Goal: Task Accomplishment & Management: Manage account settings

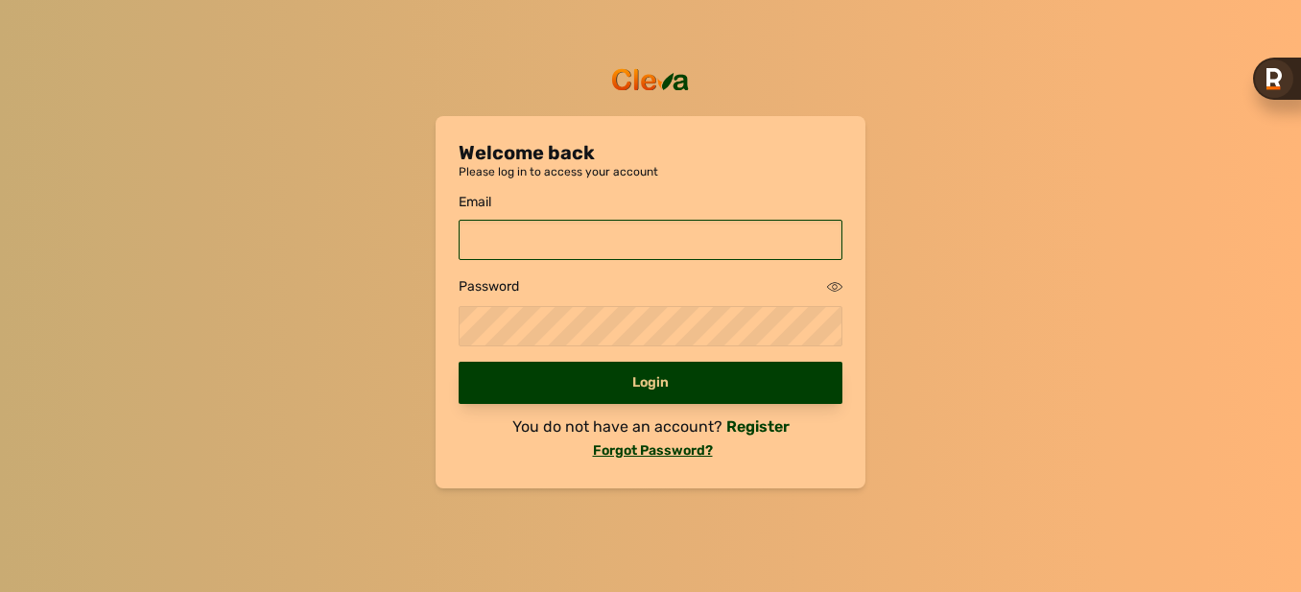
click at [529, 250] on input "email" at bounding box center [651, 240] width 384 height 40
click at [497, 226] on input "email" at bounding box center [651, 240] width 384 height 40
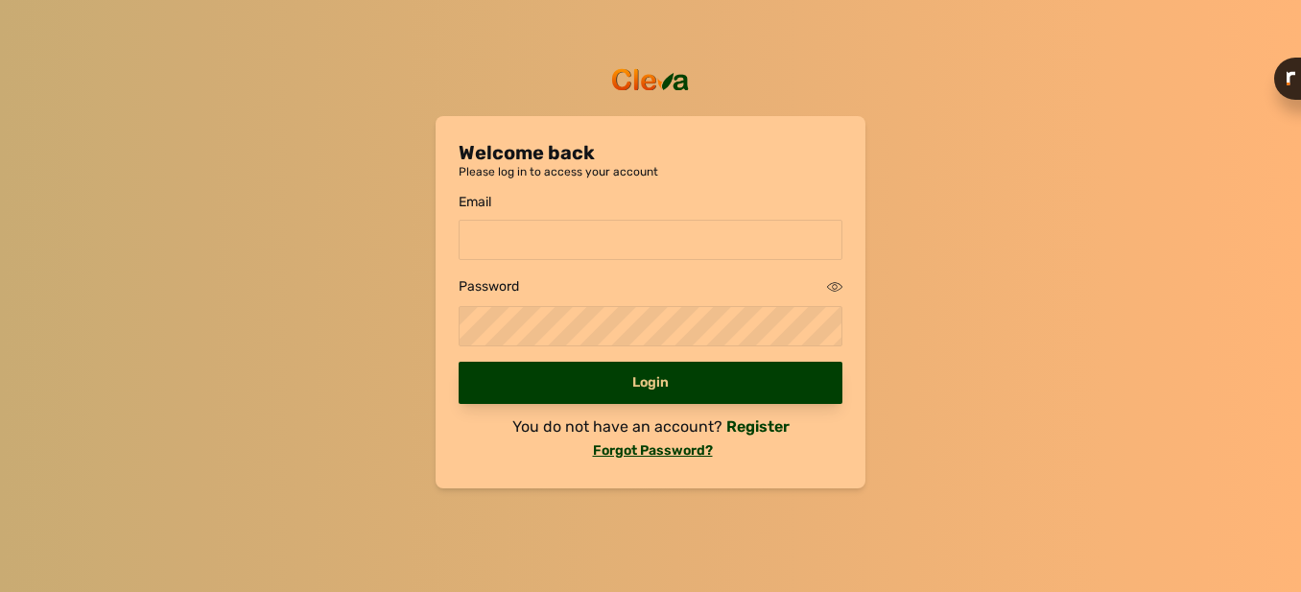
drag, startPoint x: 492, startPoint y: 232, endPoint x: 829, endPoint y: 162, distance: 344.1
click at [828, 162] on p "Welcome back" at bounding box center [651, 152] width 384 height 27
click at [567, 241] on input "email" at bounding box center [651, 240] width 384 height 40
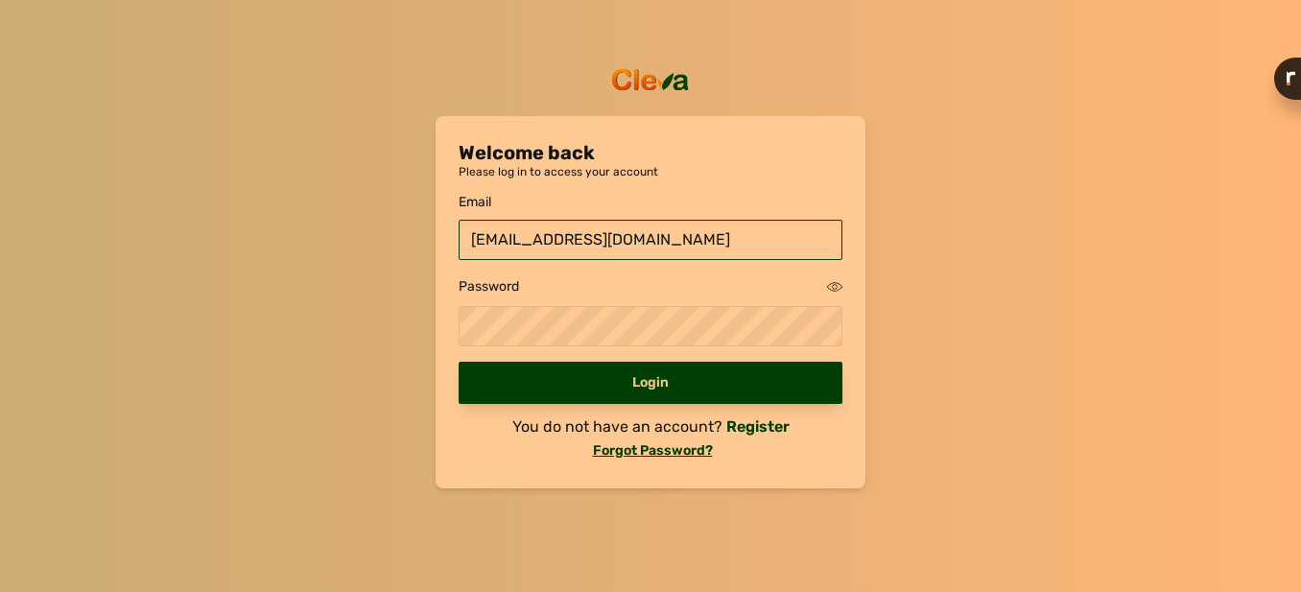
type input "[EMAIL_ADDRESS][DOMAIN_NAME]"
click at [610, 285] on div "Password" at bounding box center [651, 286] width 384 height 23
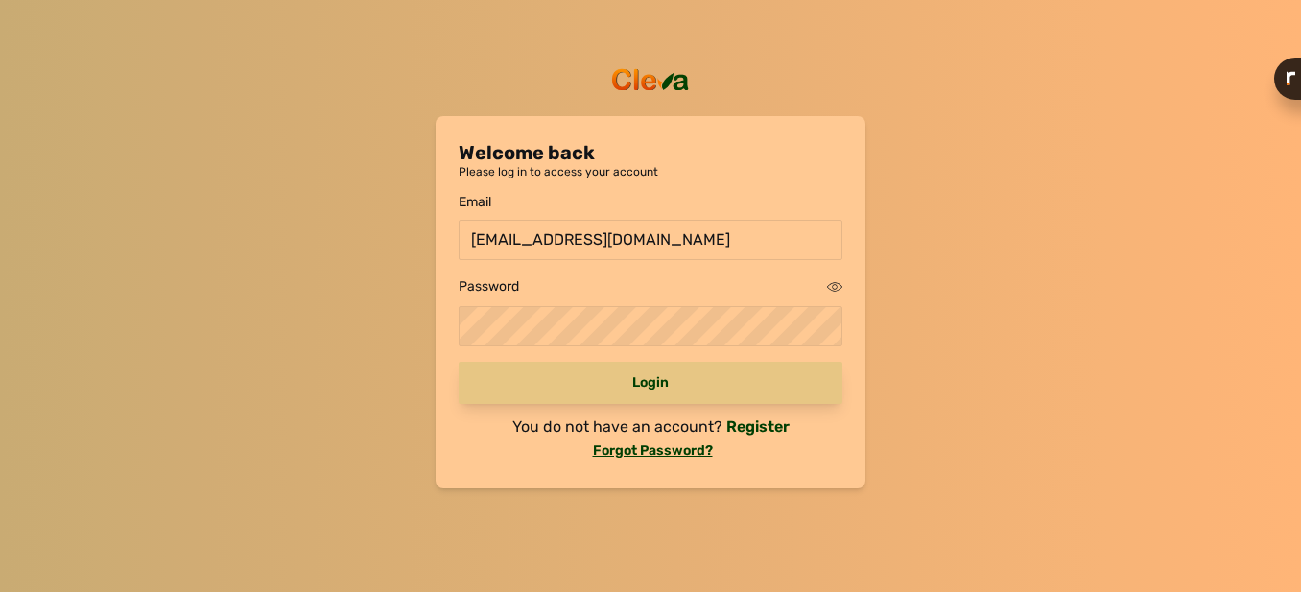
click at [818, 388] on div "Login" at bounding box center [651, 383] width 384 height 42
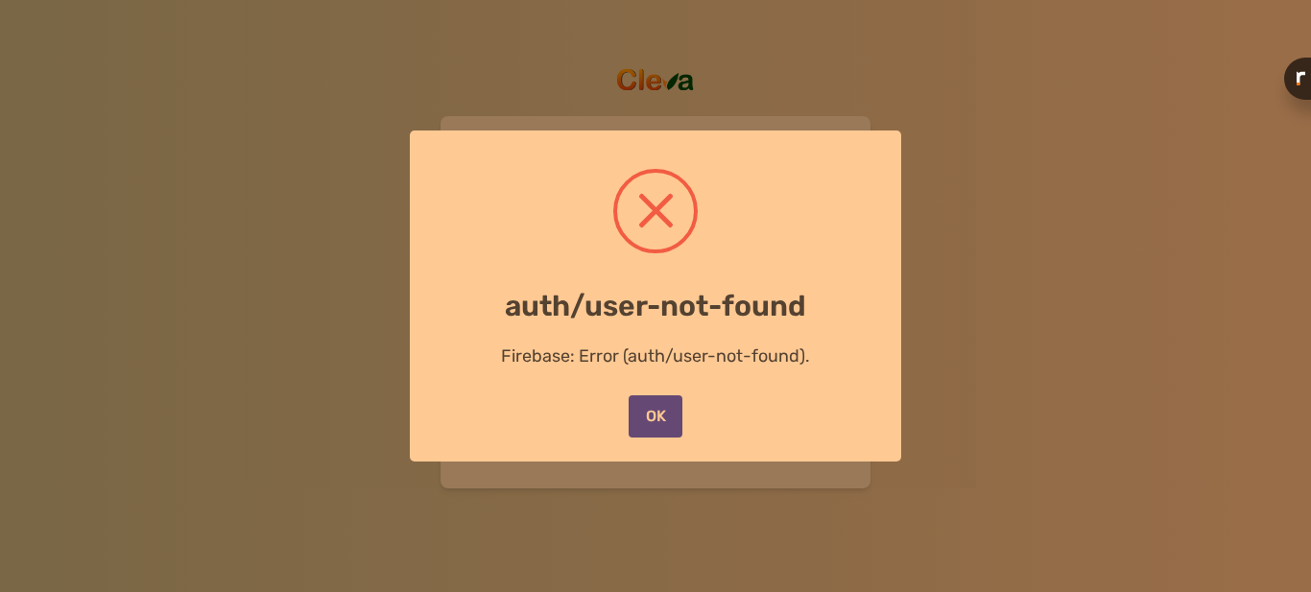
click at [658, 419] on button "OK" at bounding box center [656, 416] width 54 height 42
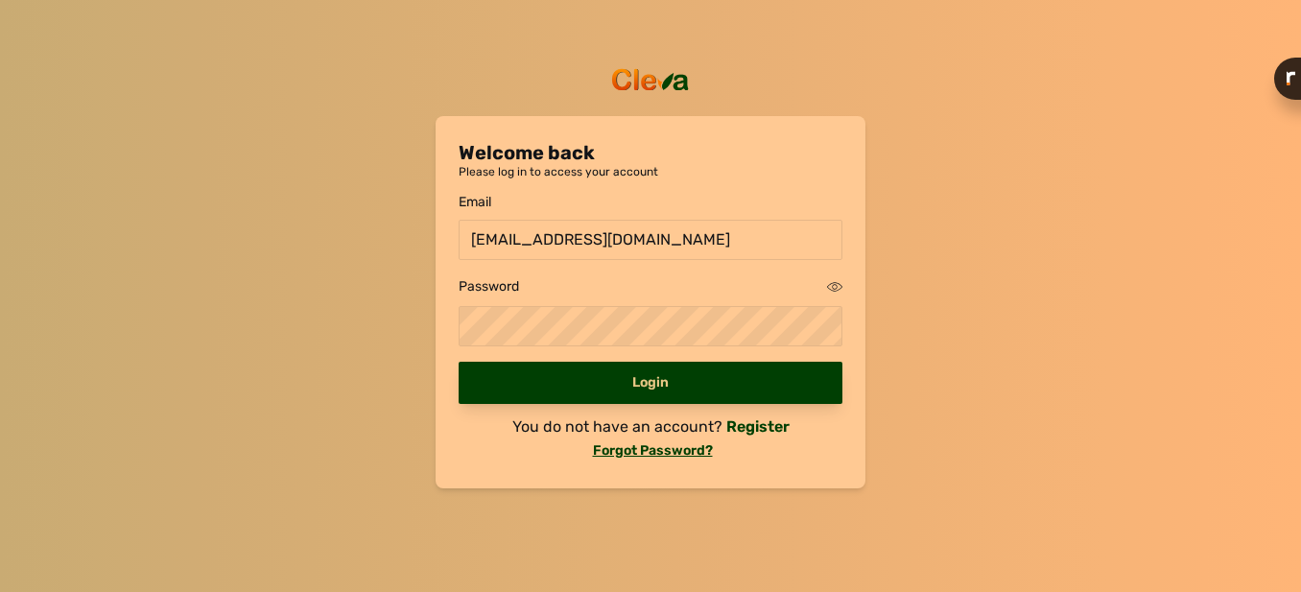
click at [838, 287] on icon at bounding box center [834, 286] width 15 height 15
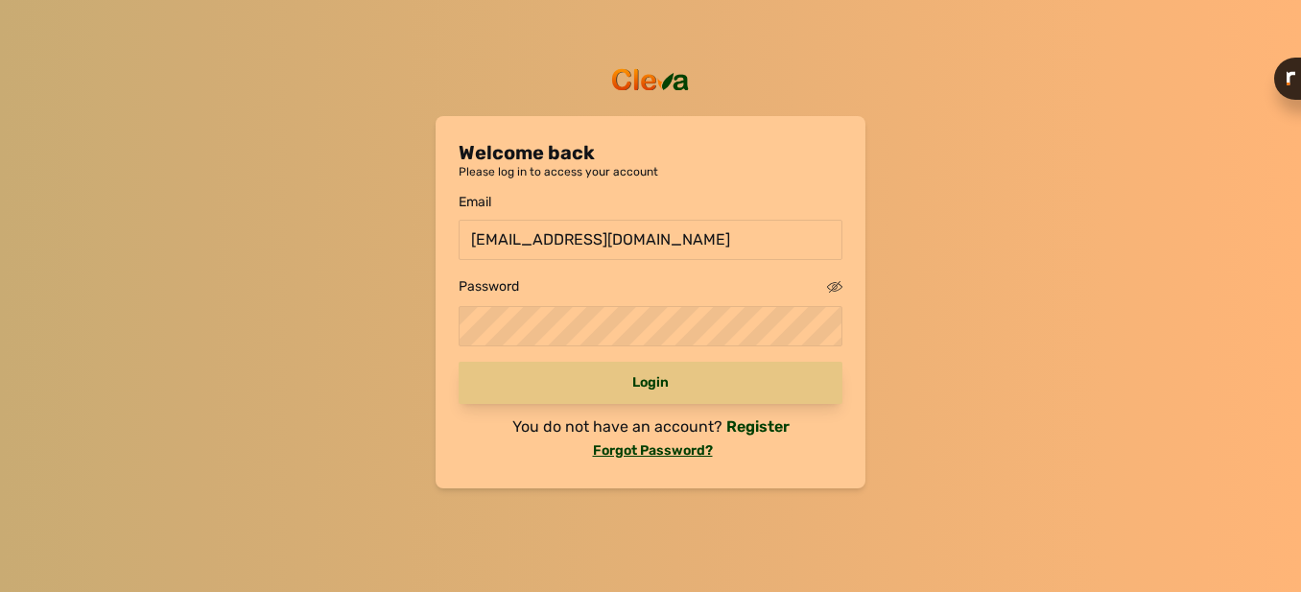
click at [633, 388] on div "Login" at bounding box center [651, 383] width 384 height 42
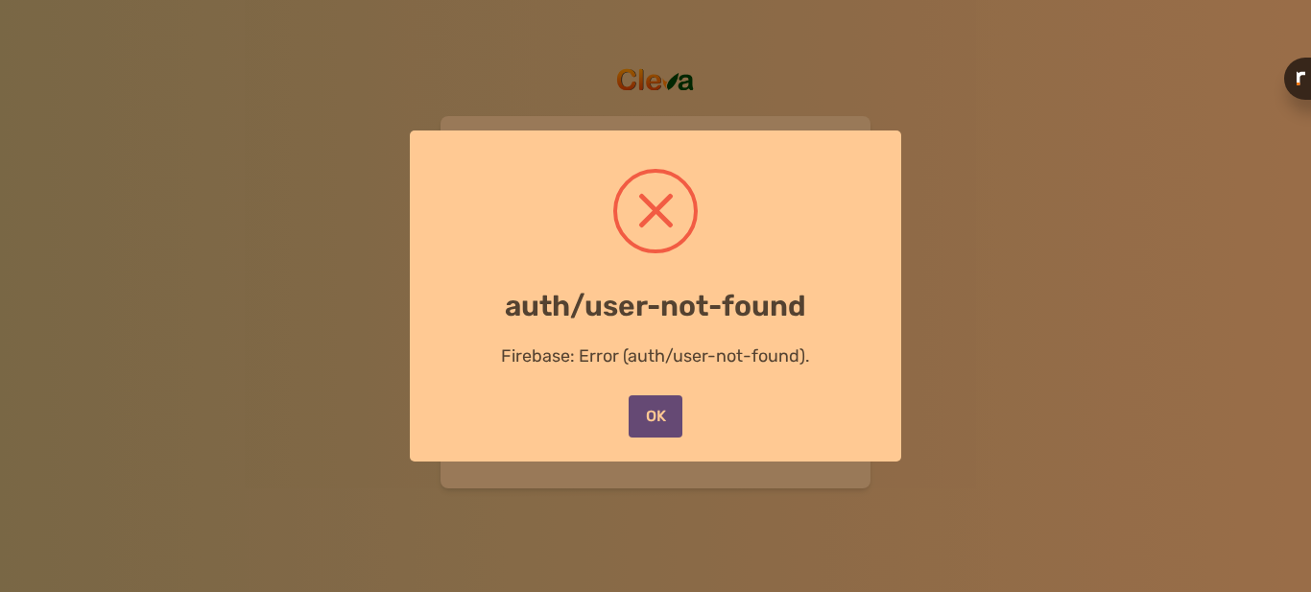
click at [631, 407] on button "OK" at bounding box center [656, 416] width 54 height 42
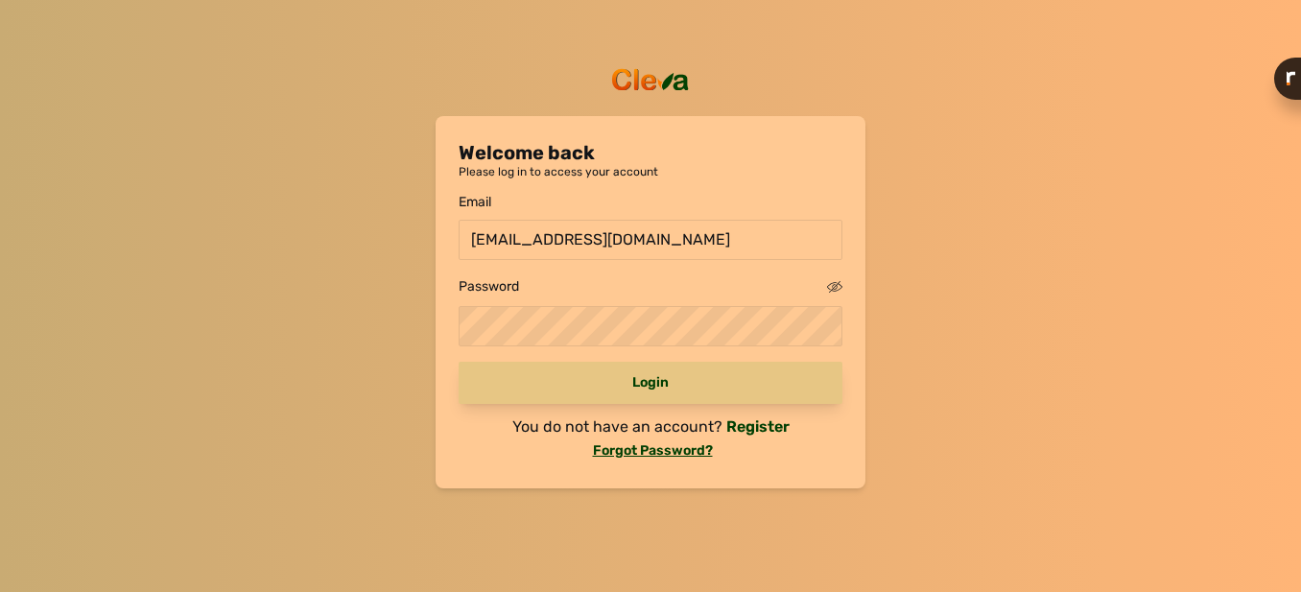
click at [646, 388] on div "Login" at bounding box center [651, 383] width 384 height 42
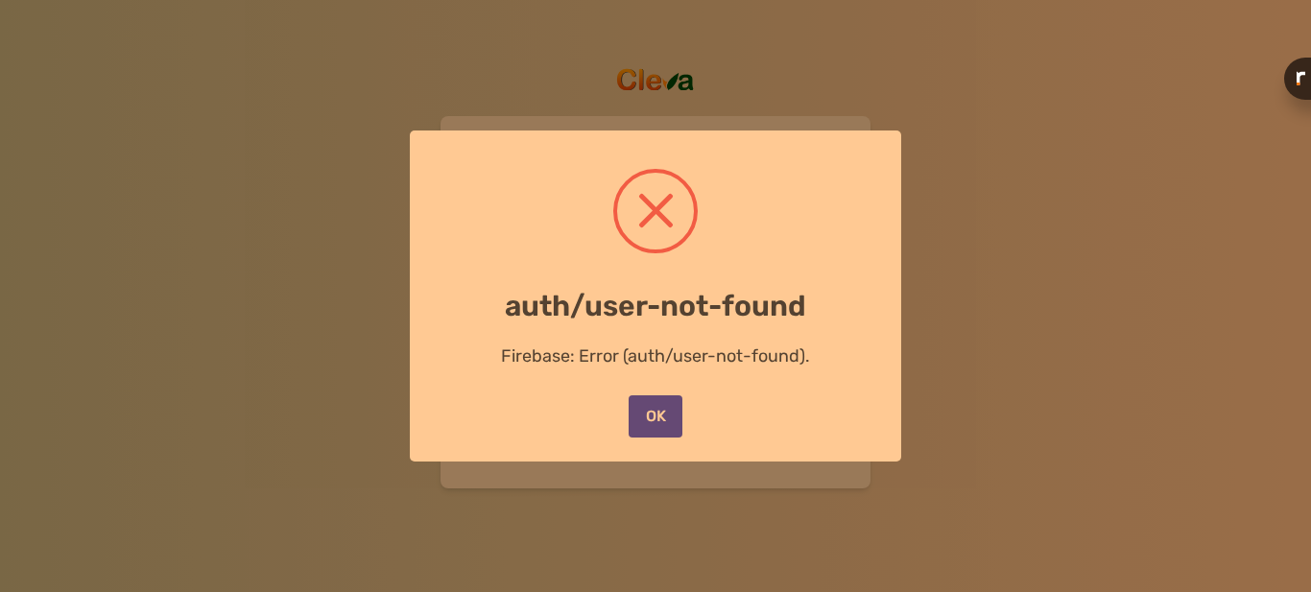
click at [655, 405] on button "OK" at bounding box center [656, 416] width 54 height 42
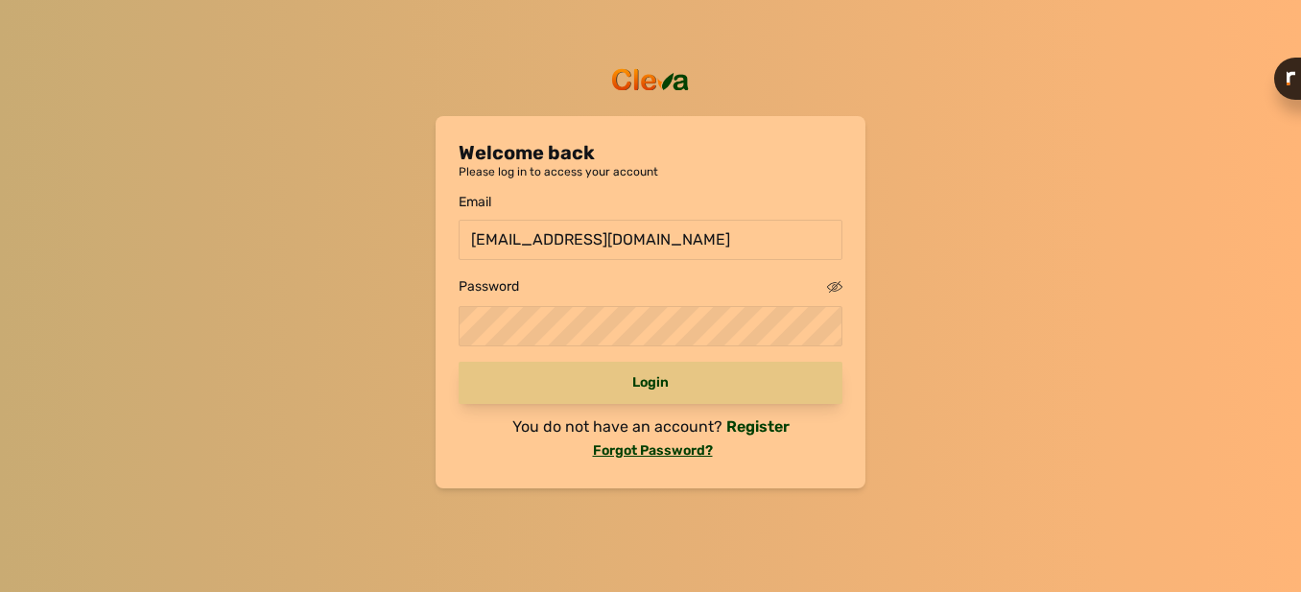
drag, startPoint x: 689, startPoint y: 229, endPoint x: 560, endPoint y: 388, distance: 204.6
click at [560, 388] on div "Login" at bounding box center [651, 383] width 384 height 42
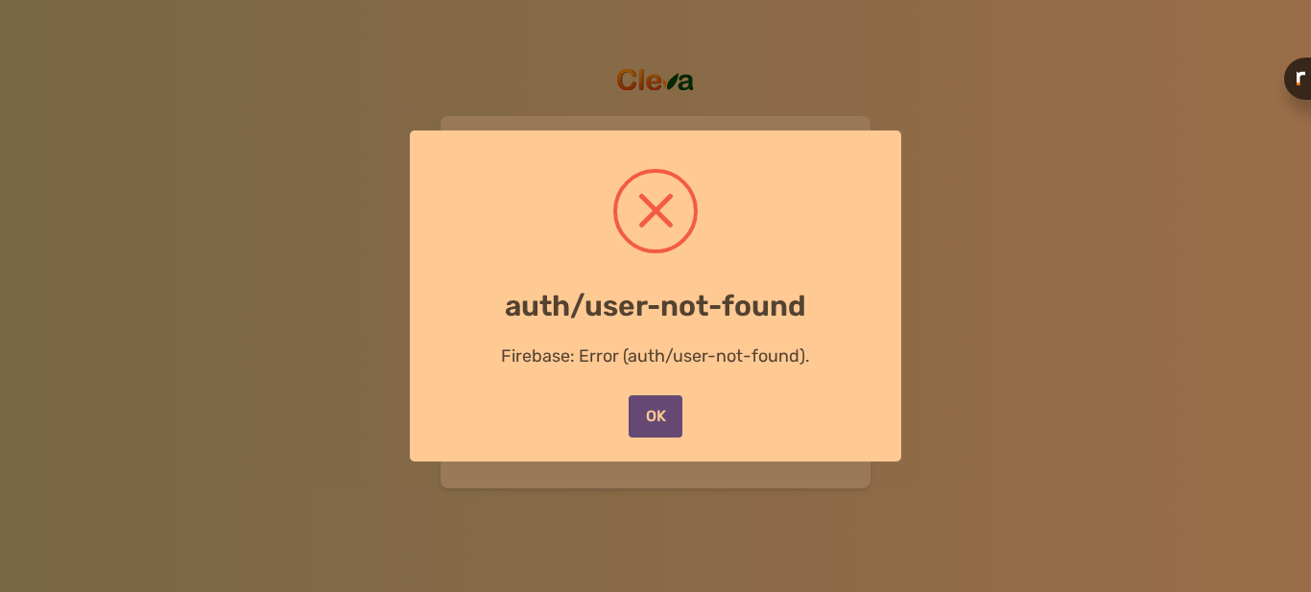
click at [663, 415] on button "OK" at bounding box center [656, 416] width 54 height 42
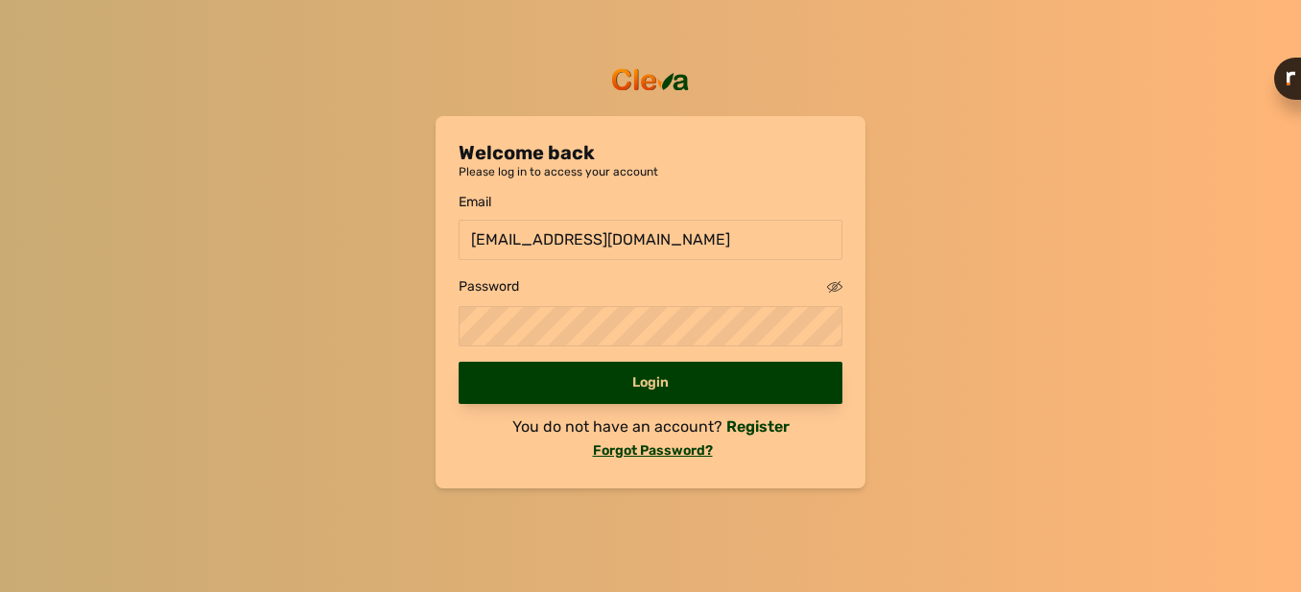
drag, startPoint x: 538, startPoint y: 144, endPoint x: 276, endPoint y: 164, distance: 262.8
click at [276, 164] on div "Welcome back Please log in to access your account Email [EMAIL_ADDRESS][DOMAIN_…" at bounding box center [650, 296] width 1301 height 592
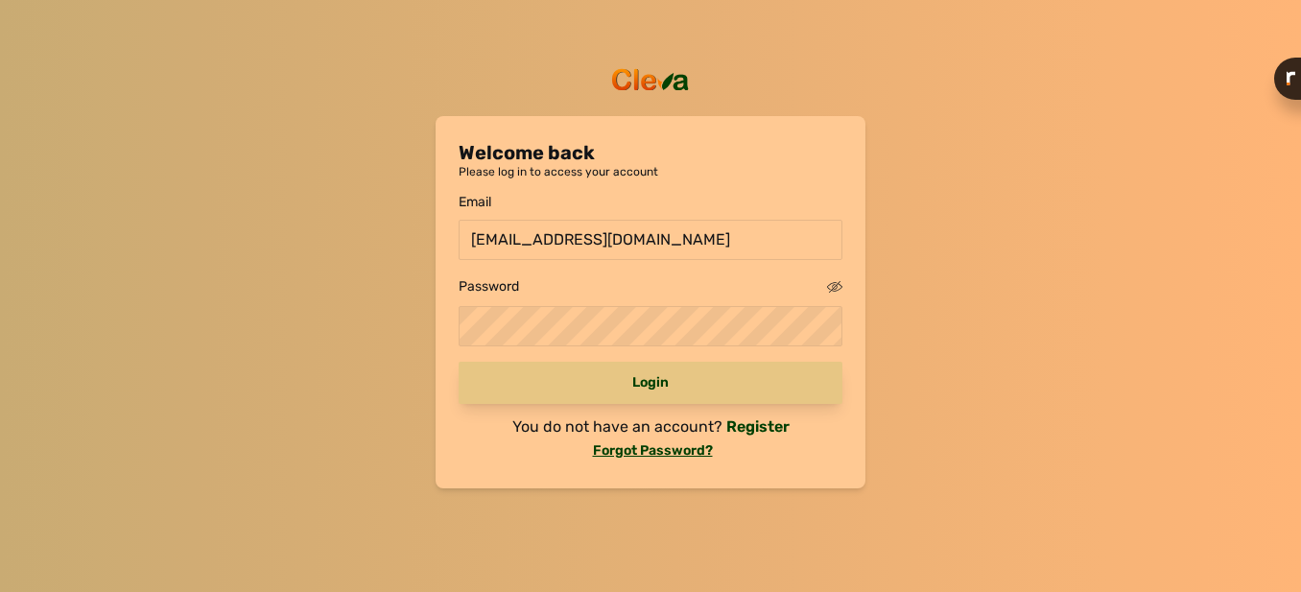
click at [679, 382] on div "Login" at bounding box center [651, 383] width 384 height 42
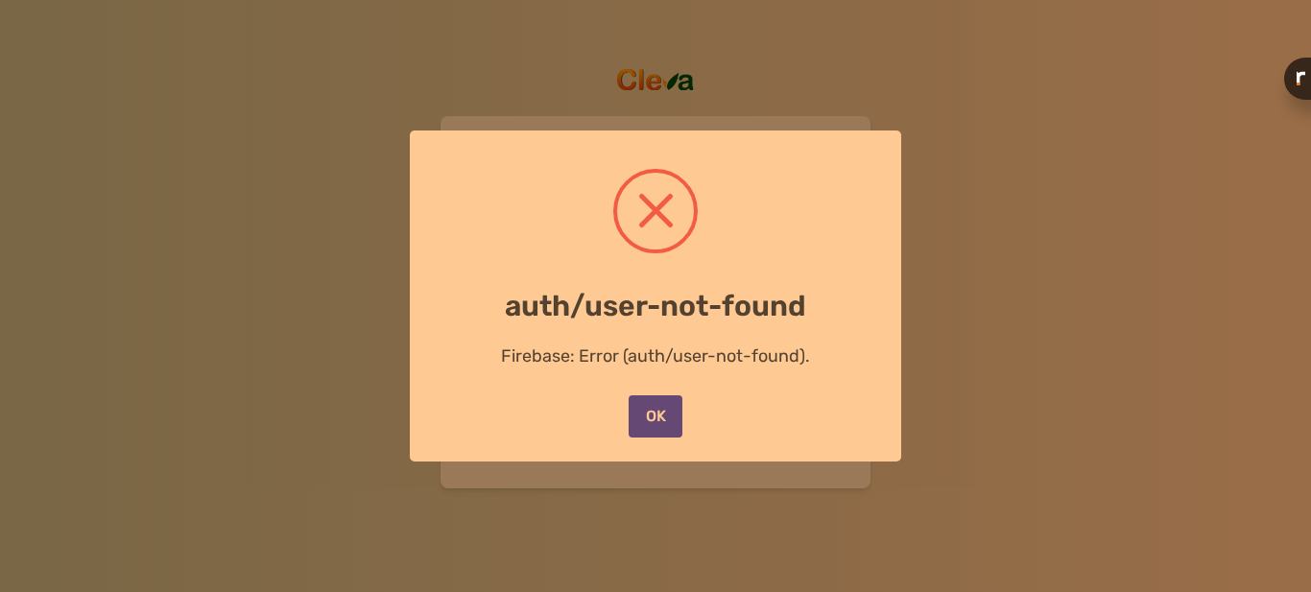
click at [671, 424] on button "OK" at bounding box center [656, 416] width 54 height 42
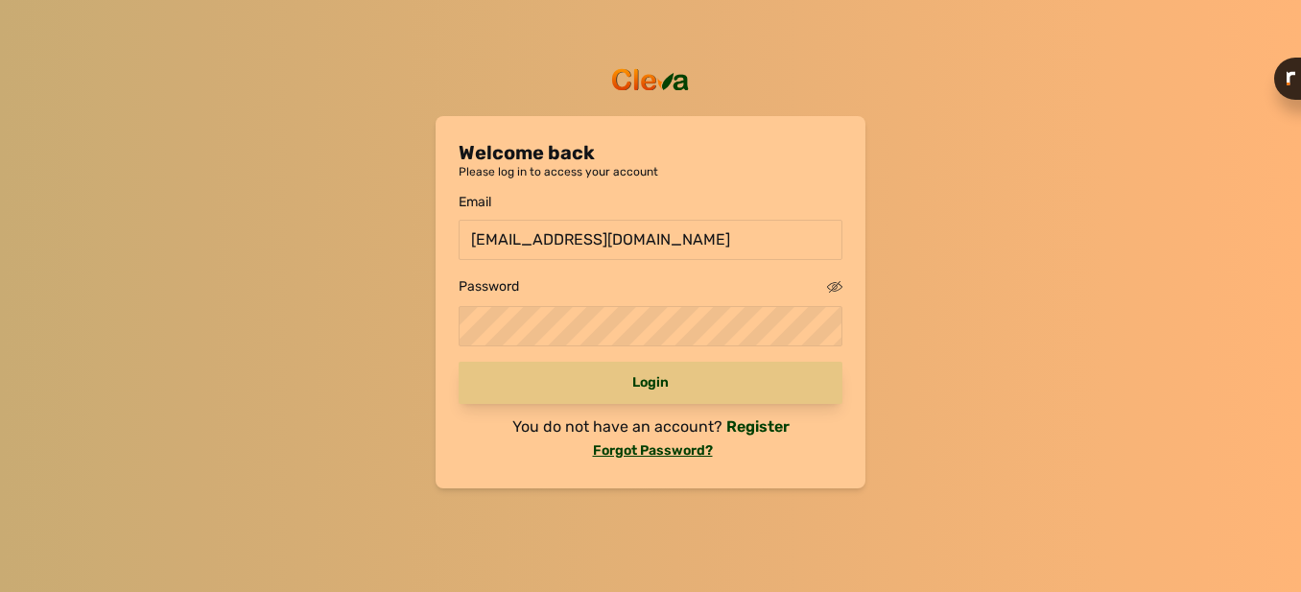
click at [679, 382] on div "Login" at bounding box center [651, 383] width 384 height 42
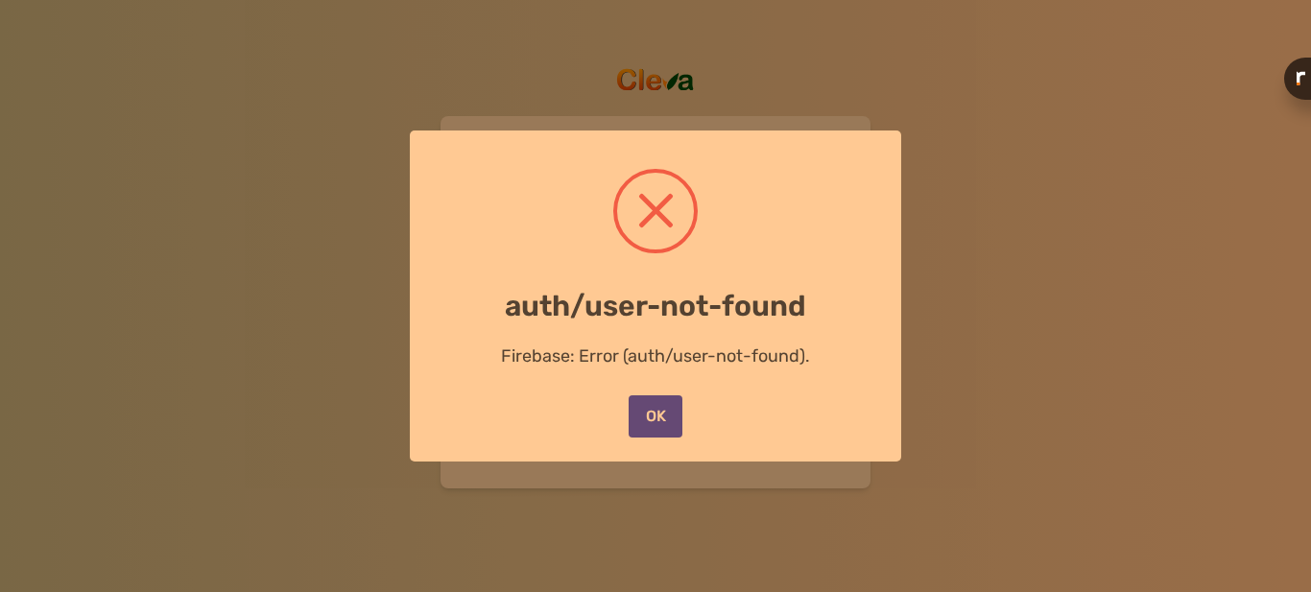
click at [664, 407] on button "OK" at bounding box center [656, 416] width 54 height 42
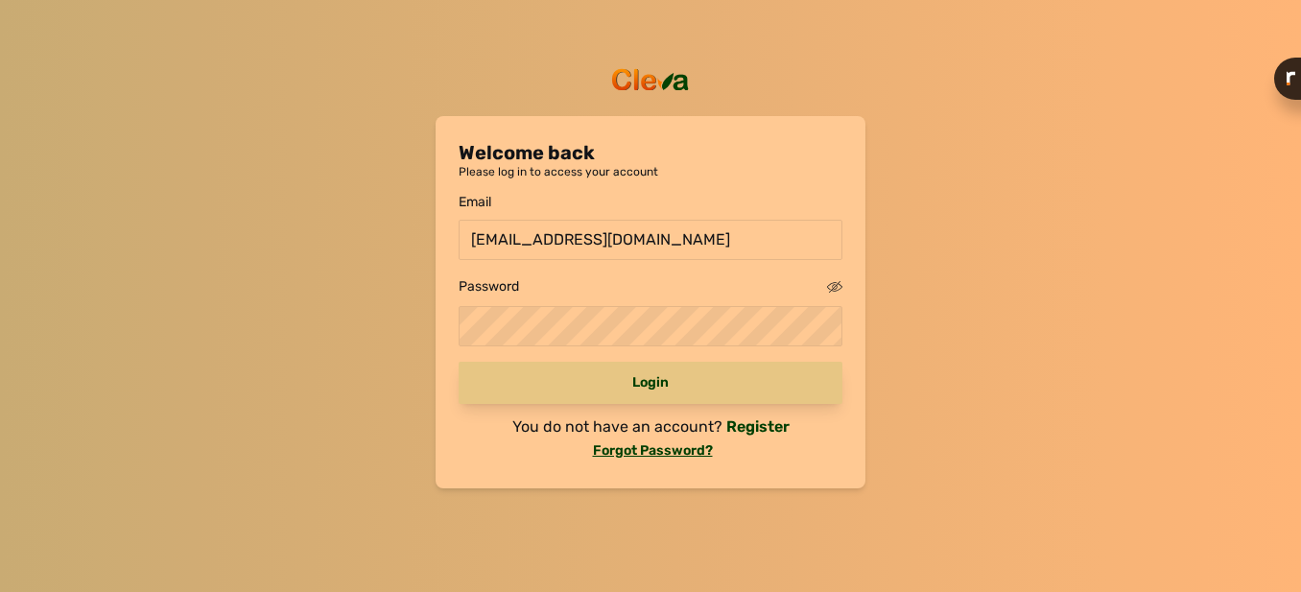
click at [747, 395] on div "Login" at bounding box center [651, 383] width 384 height 42
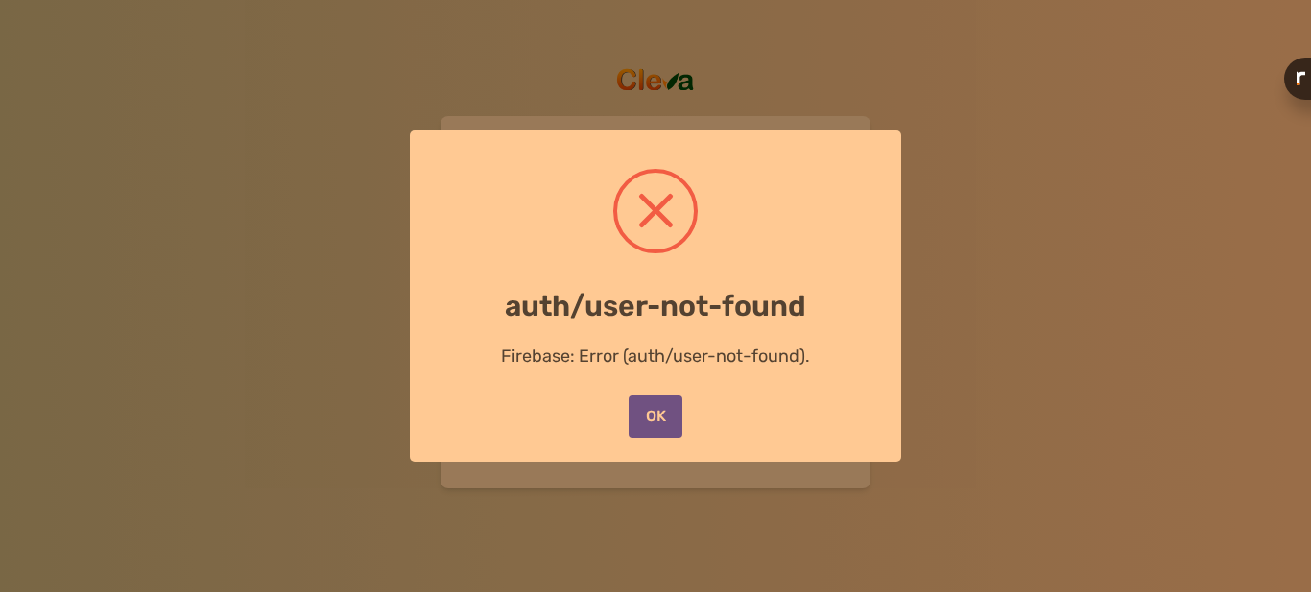
drag, startPoint x: 749, startPoint y: 398, endPoint x: 719, endPoint y: 480, distance: 86.8
click at [649, 424] on button "OK" at bounding box center [656, 416] width 54 height 42
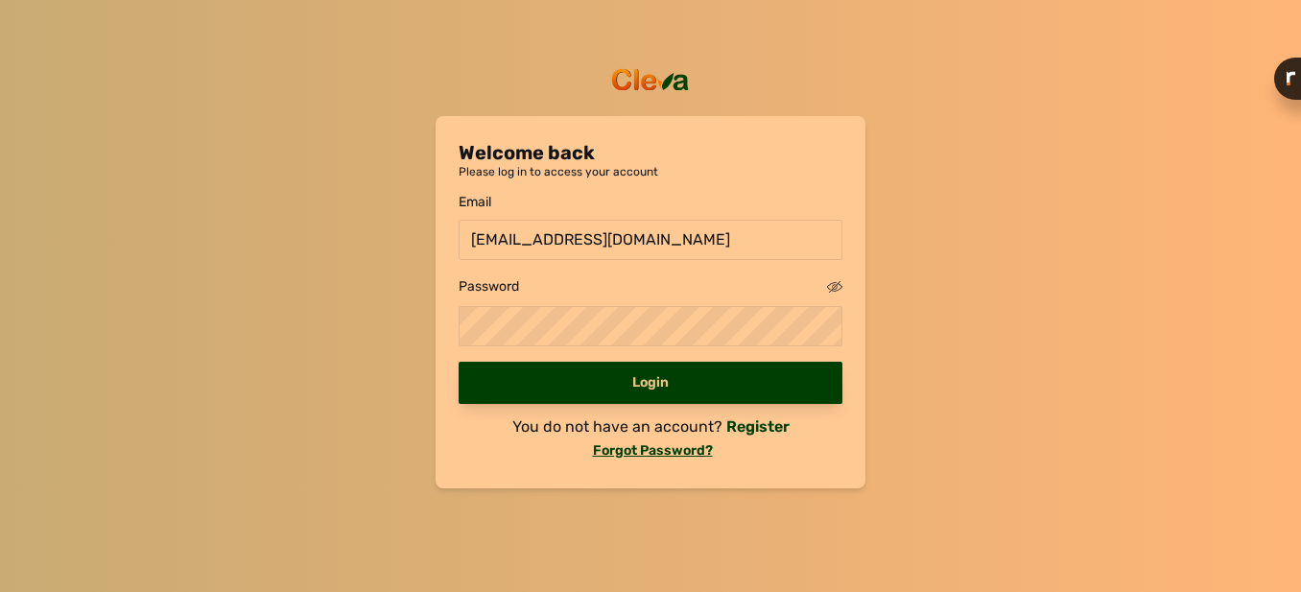
scroll to position [1, 0]
drag, startPoint x: 708, startPoint y: 400, endPoint x: 8, endPoint y: 385, distance: 700.8
drag, startPoint x: 8, startPoint y: 385, endPoint x: 397, endPoint y: 71, distance: 500.3
click at [397, 71] on div "Welcome back Please log in to access your account Email [EMAIL_ADDRESS][DOMAIN_…" at bounding box center [650, 296] width 1301 height 592
